Goal: Task Accomplishment & Management: Manage account settings

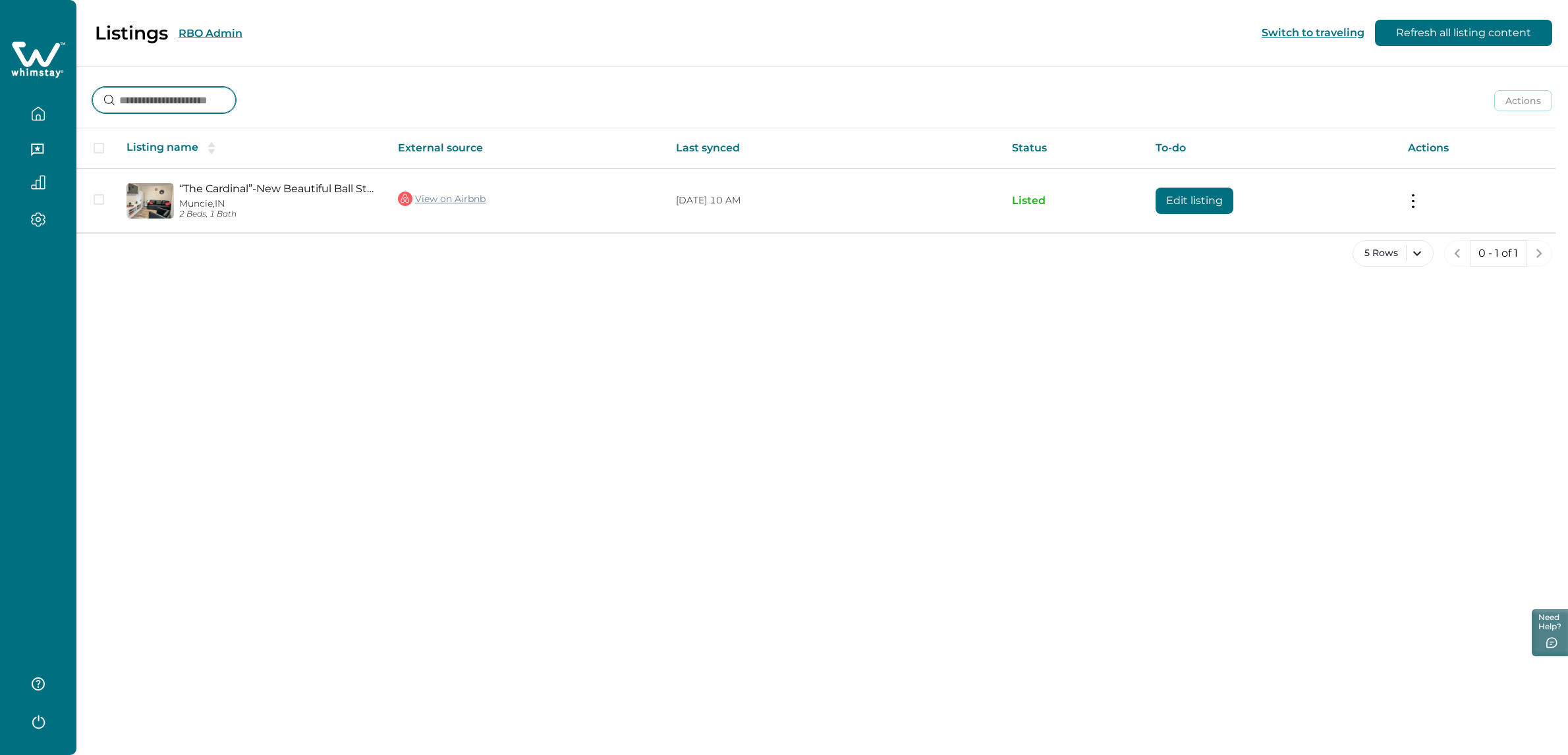
click at [221, 96] on input at bounding box center [164, 100] width 143 height 26
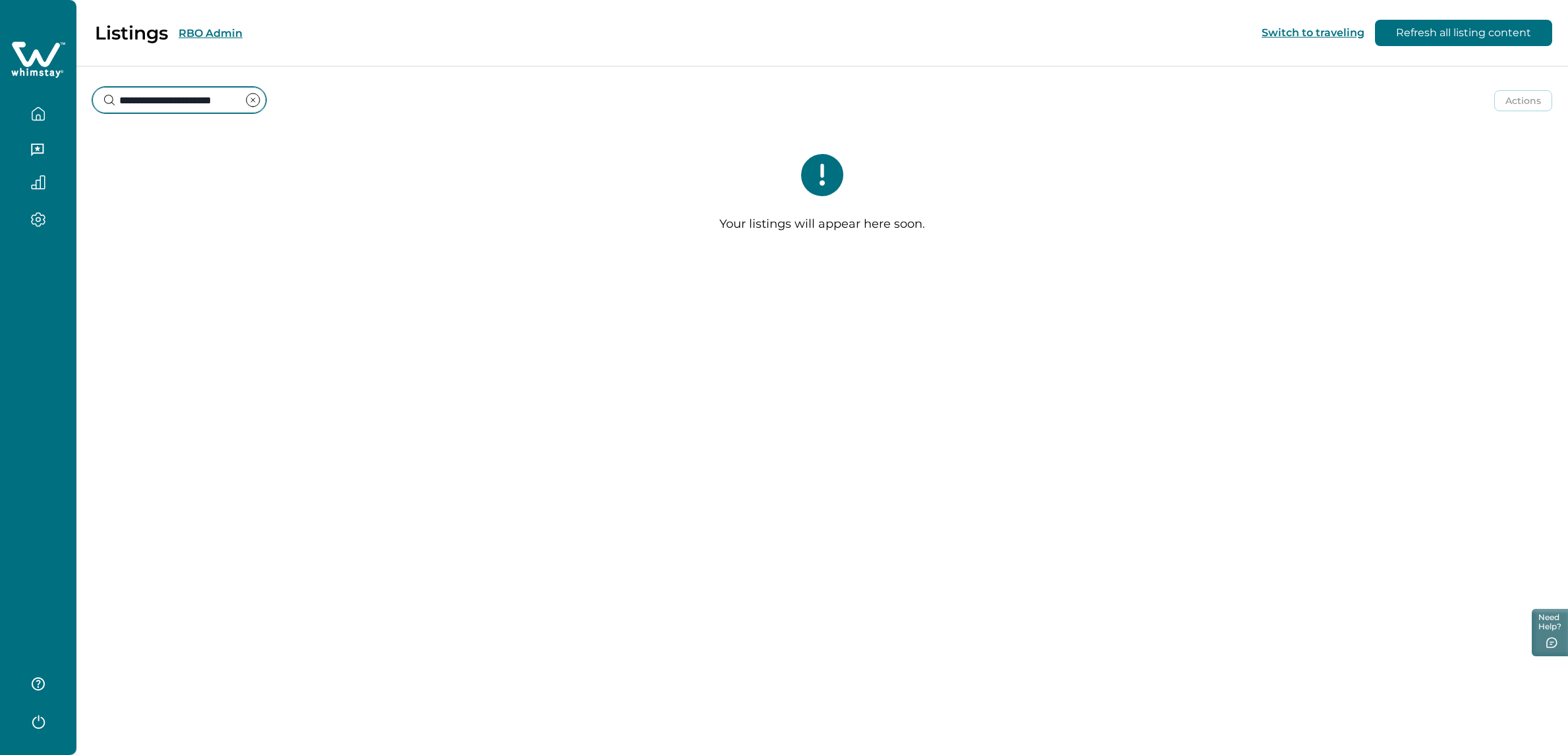
type input "**********"
click at [374, 89] on div "**********" at bounding box center [822, 90] width 1491 height 49
click at [253, 96] on icon "clear input" at bounding box center [253, 100] width 16 height 16
type input "**********"
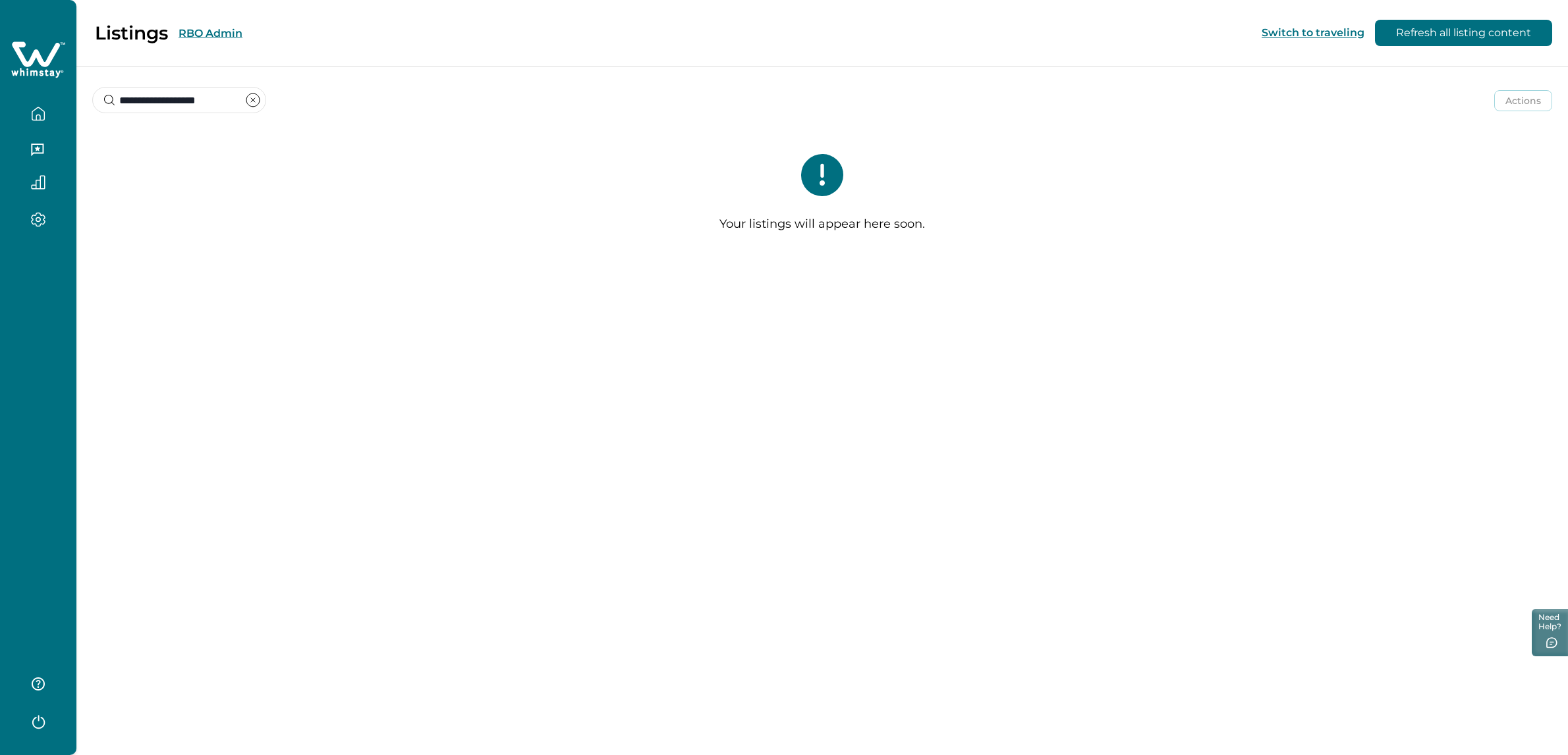
click at [251, 100] on icon "clear input" at bounding box center [253, 100] width 16 height 16
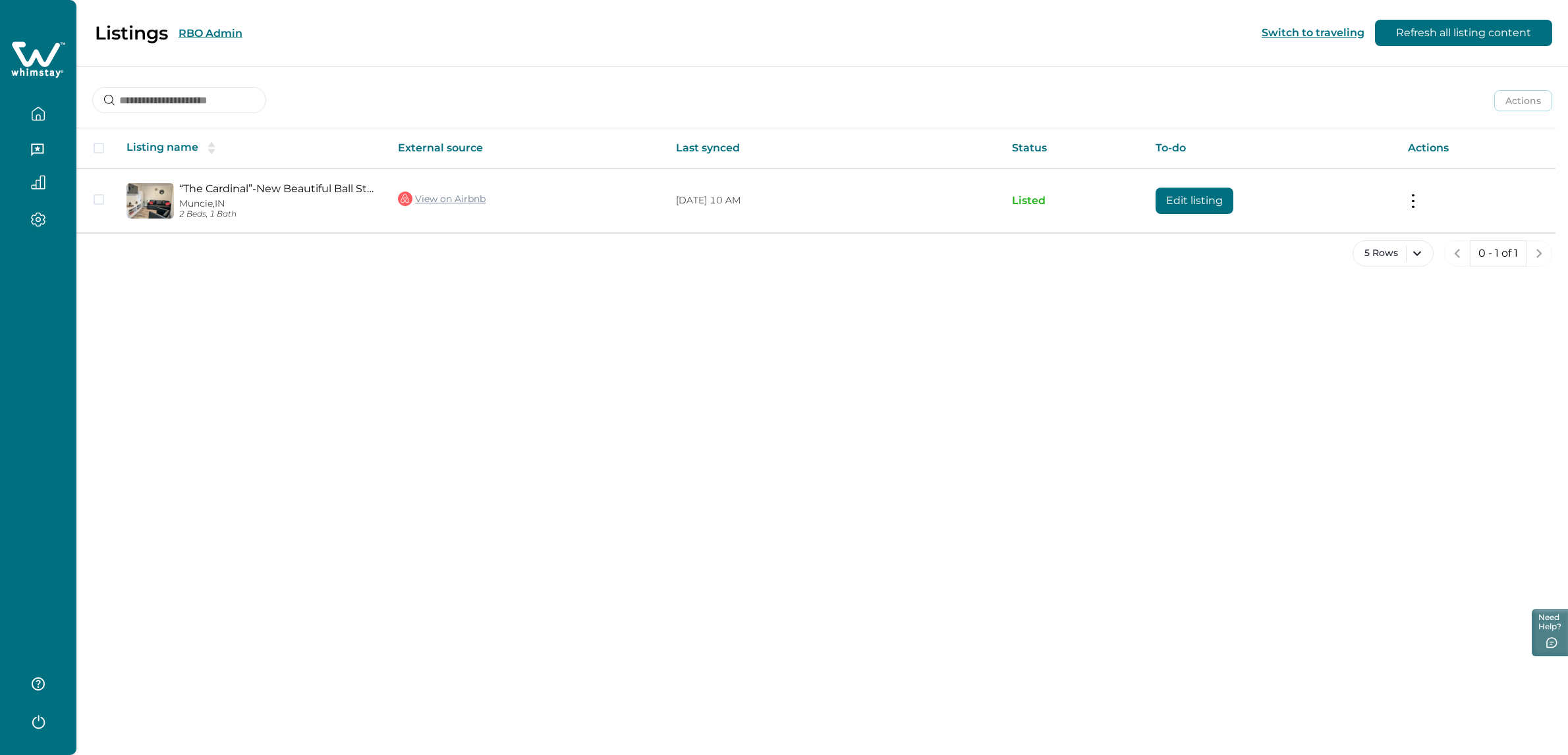
click at [215, 30] on button "RBO Admin" at bounding box center [210, 33] width 64 height 13
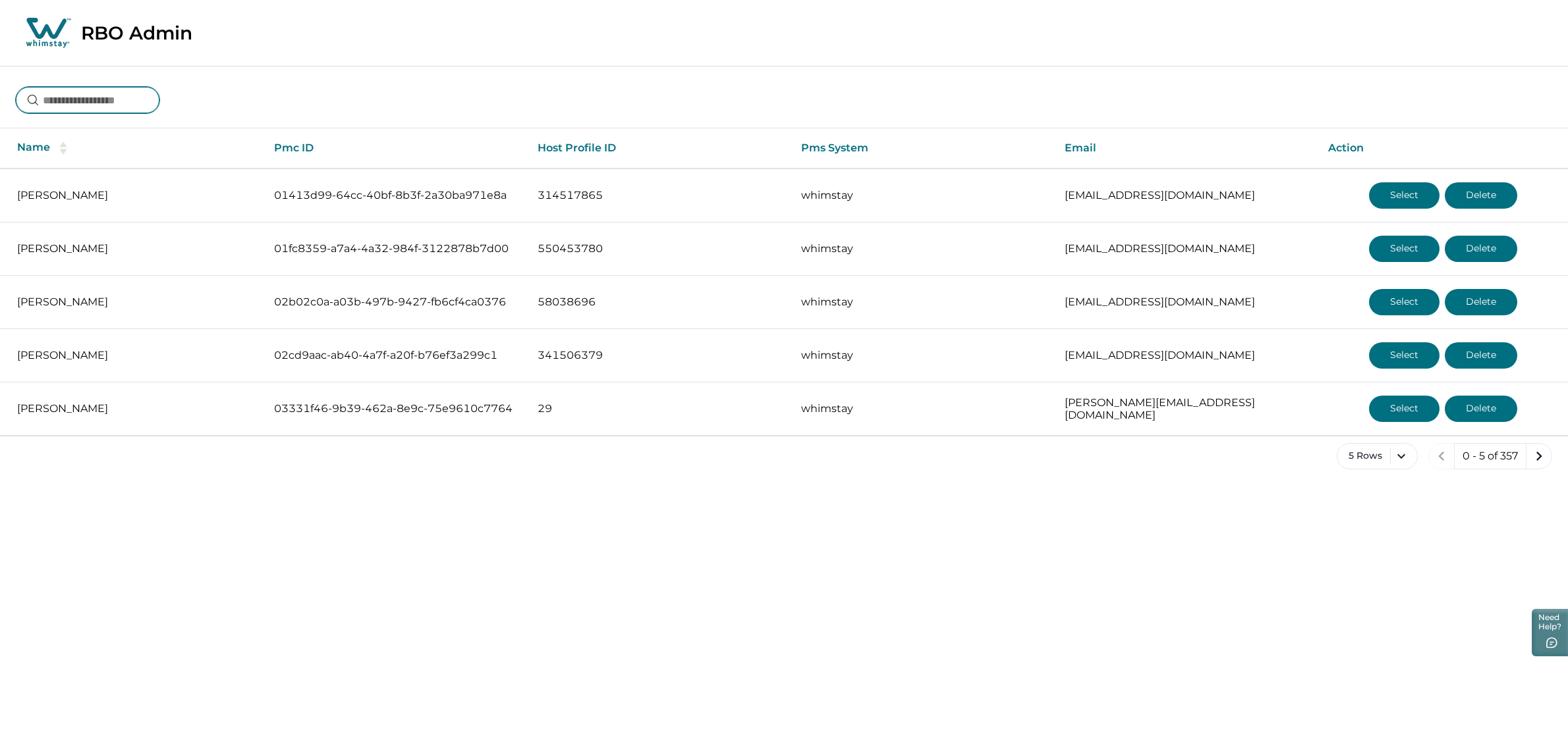
click at [143, 97] on input at bounding box center [88, 100] width 143 height 26
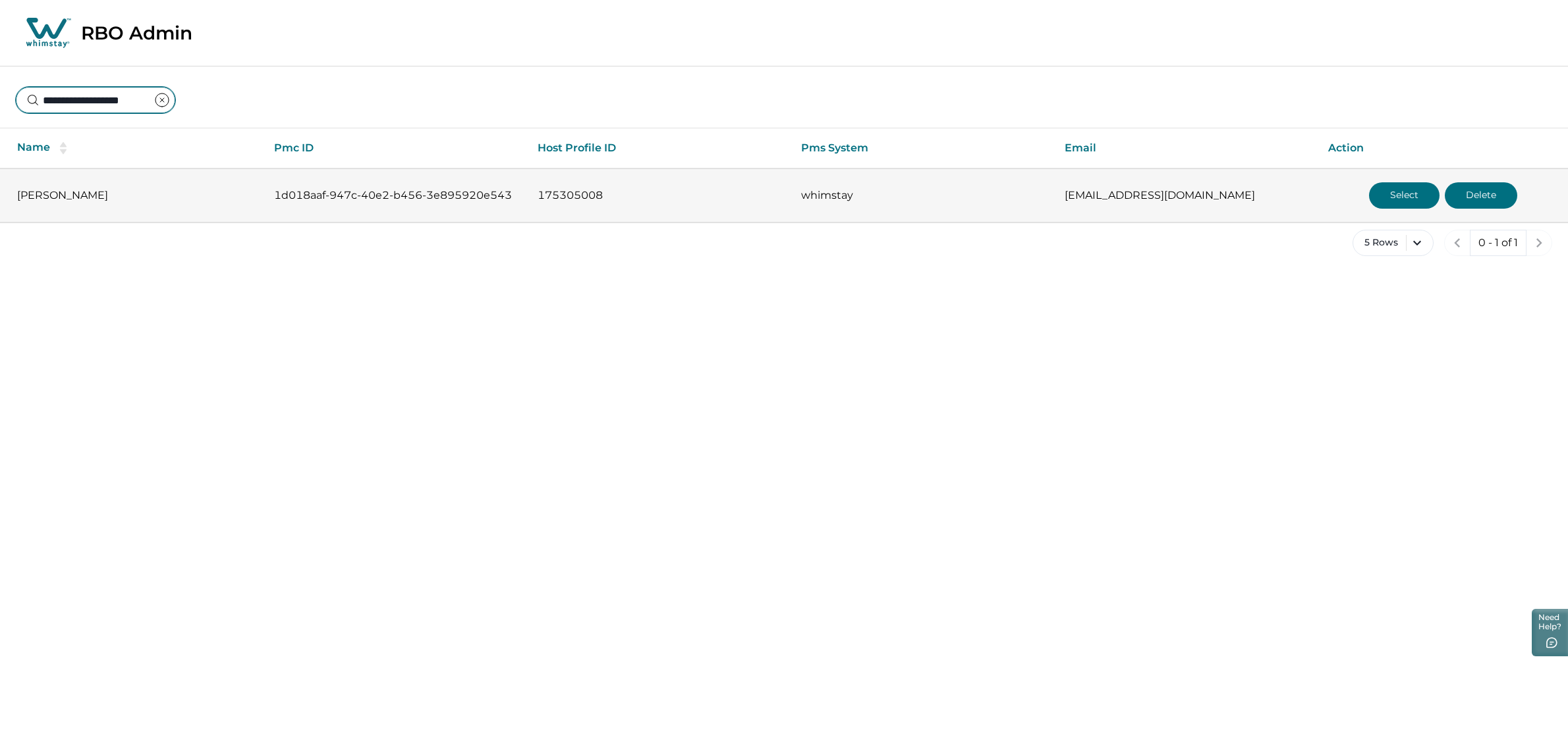
type input "**********"
click at [870, 199] on p "whimstay" at bounding box center [922, 195] width 242 height 13
click at [100, 198] on p "[PERSON_NAME]" at bounding box center [135, 195] width 236 height 13
click at [1394, 195] on button "Select" at bounding box center [1404, 195] width 71 height 26
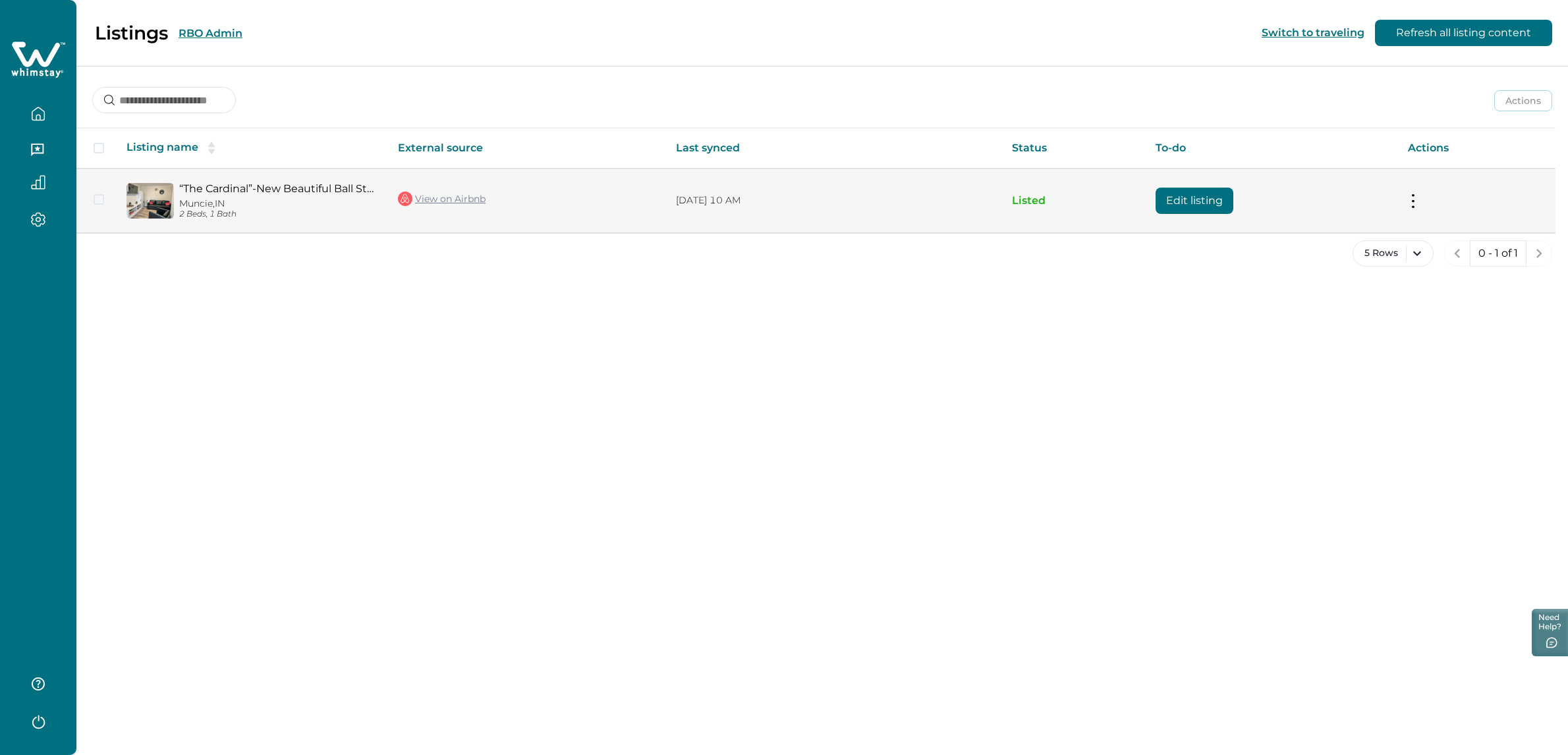
click at [1023, 195] on p "Listed" at bounding box center [1072, 200] width 122 height 13
click at [313, 200] on p "Muncie, [GEOGRAPHIC_DATA]" at bounding box center [278, 203] width 198 height 11
click at [169, 192] on img at bounding box center [150, 201] width 48 height 36
click at [147, 195] on img at bounding box center [150, 201] width 48 height 36
click at [255, 202] on p "Muncie, [GEOGRAPHIC_DATA]" at bounding box center [278, 203] width 198 height 11
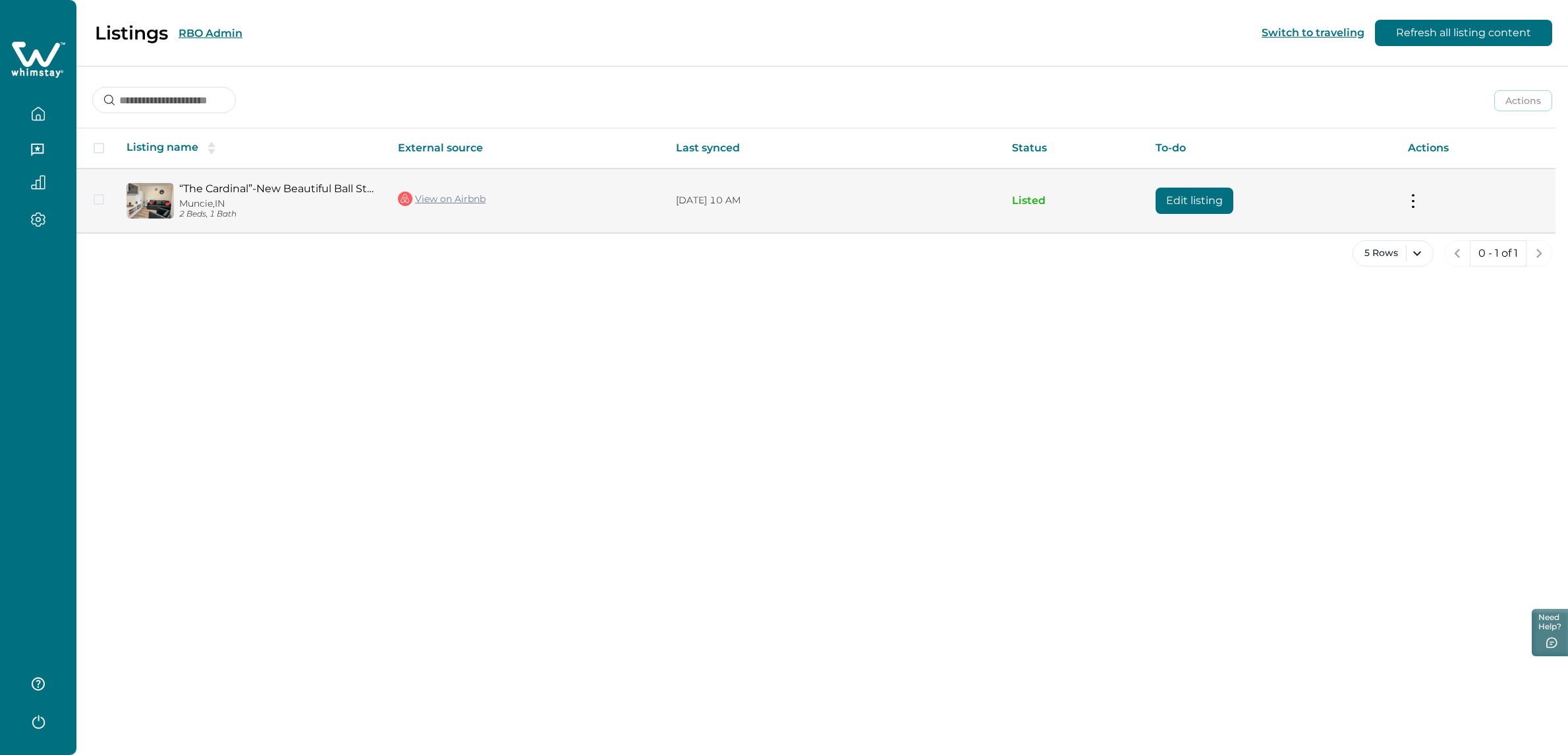
click at [994, 207] on td "[DATE] 10 AM" at bounding box center [833, 200] width 336 height 64
click at [1017, 202] on p "Listed" at bounding box center [1072, 200] width 122 height 13
click at [1415, 202] on button at bounding box center [1413, 200] width 10 height 14
click at [1335, 252] on button "View listing on Whimstay" at bounding box center [1336, 260] width 151 height 25
click at [434, 195] on link "View on Airbnb" at bounding box center [441, 199] width 88 height 17
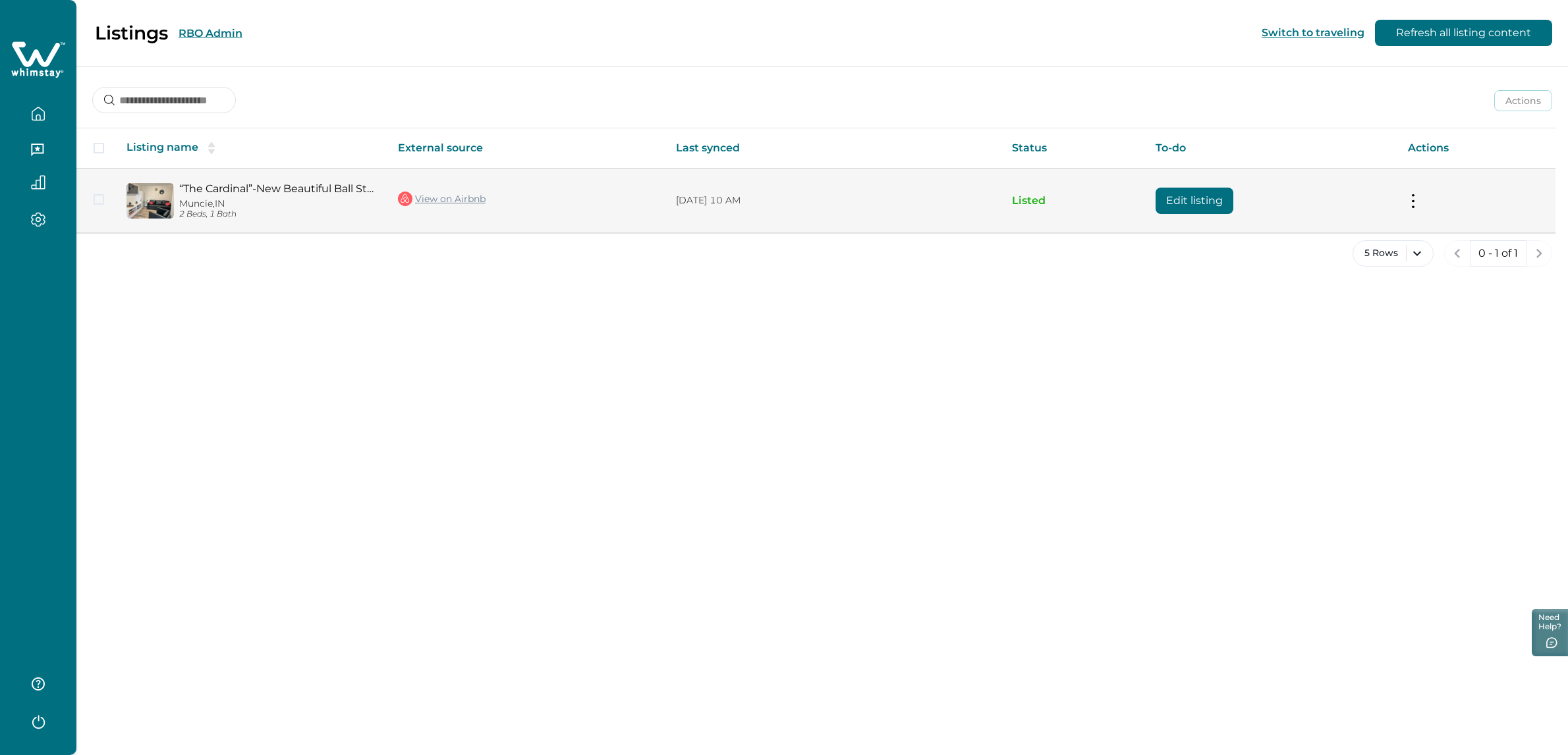
click at [1135, 204] on td "Listed" at bounding box center [1072, 200] width 143 height 64
click at [1185, 211] on button "Edit listing" at bounding box center [1194, 200] width 78 height 26
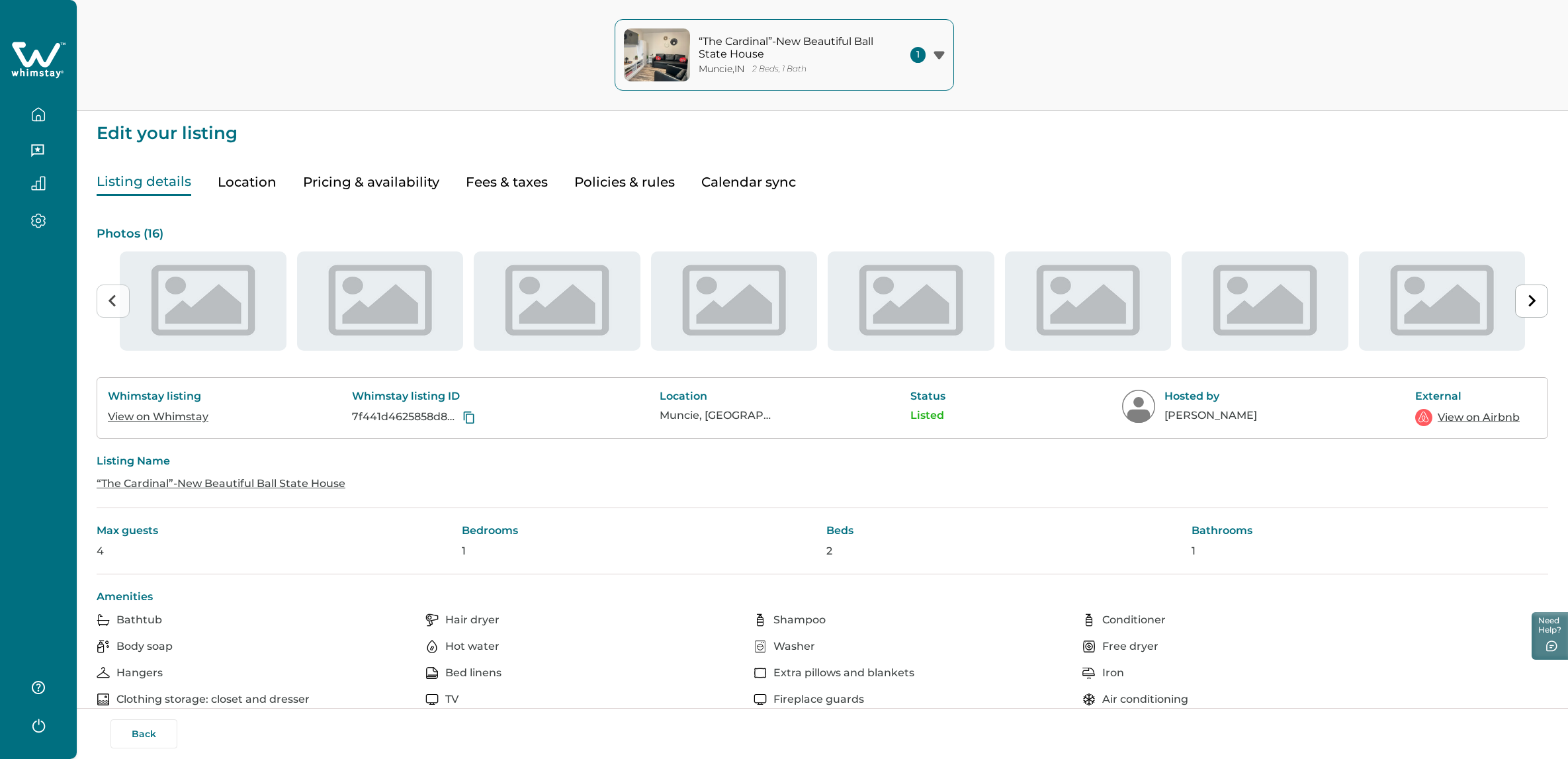
type input "**"
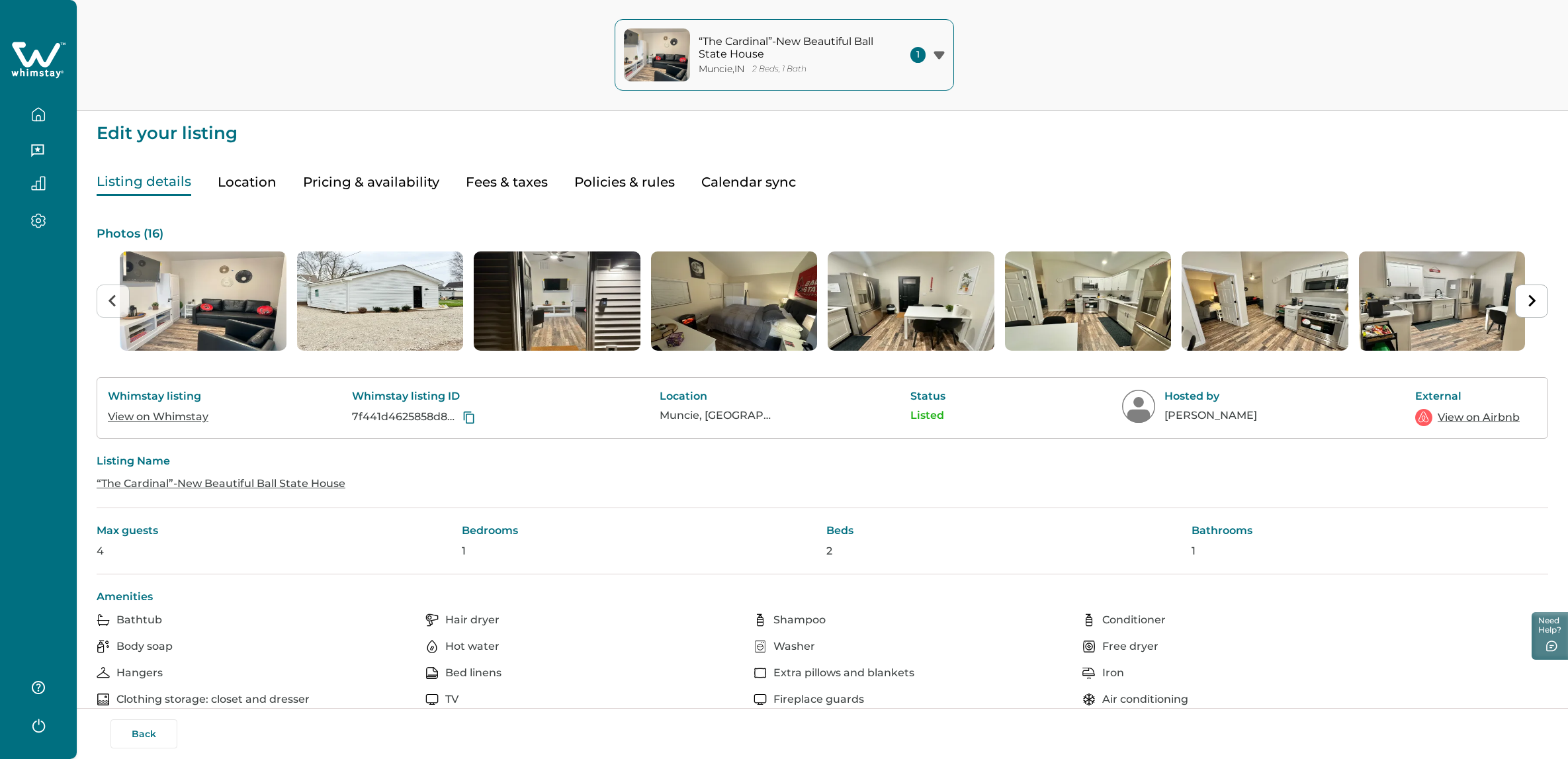
click at [407, 180] on button "Pricing & availability" at bounding box center [370, 183] width 136 height 27
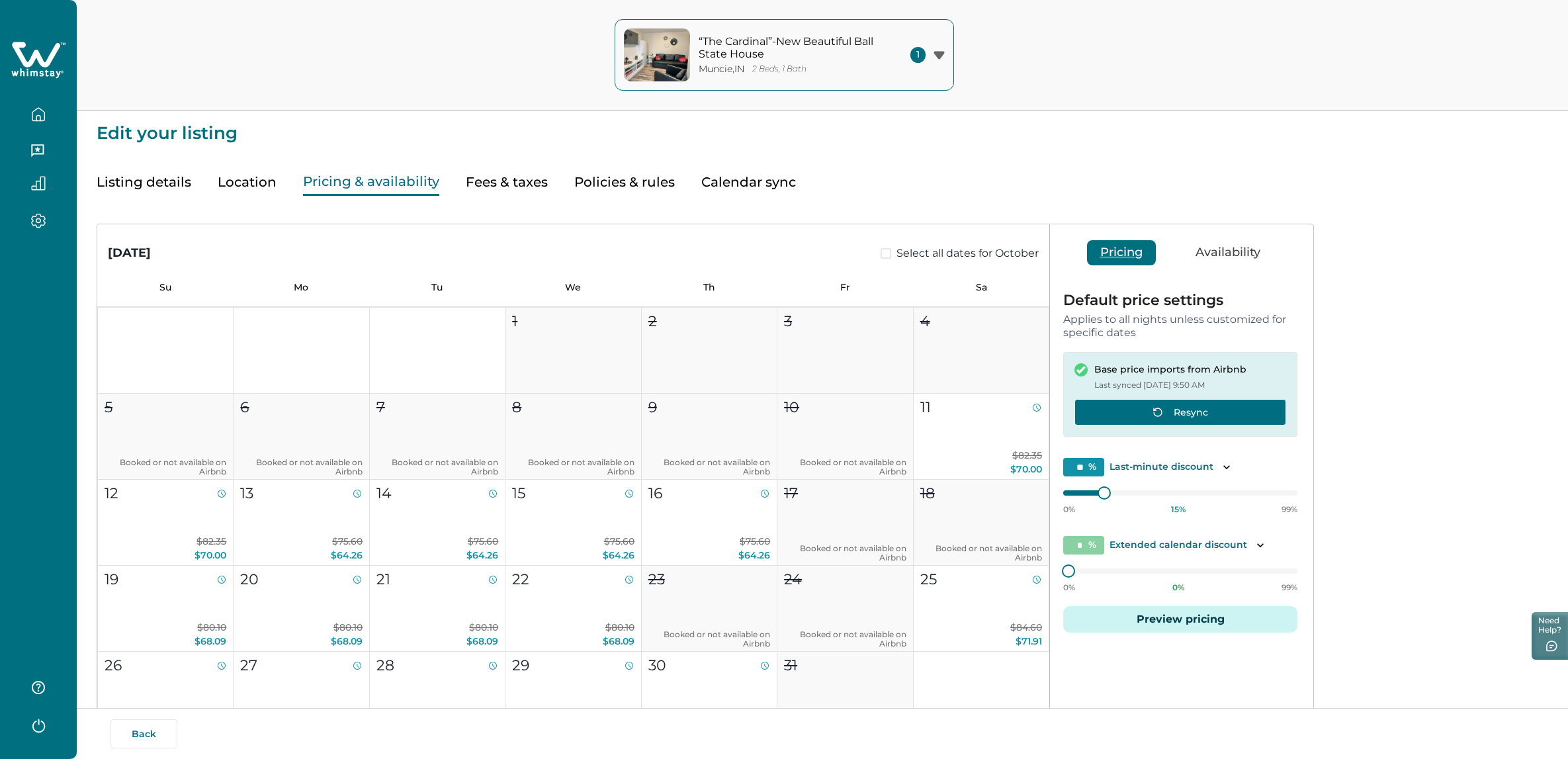
click at [1184, 417] on button "Resync" at bounding box center [1180, 412] width 212 height 27
